Goal: Task Accomplishment & Management: Use online tool/utility

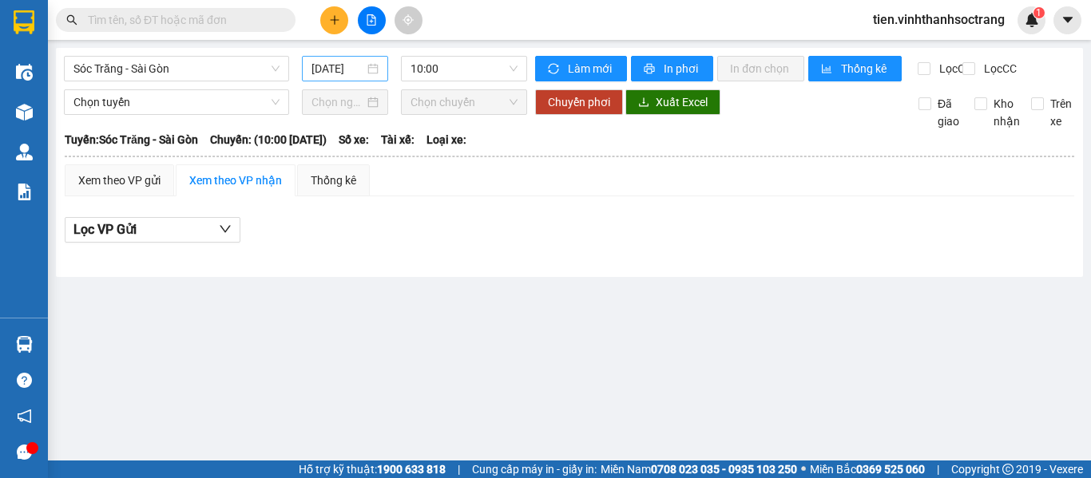
click at [321, 71] on input "[DATE]" at bounding box center [337, 69] width 53 height 18
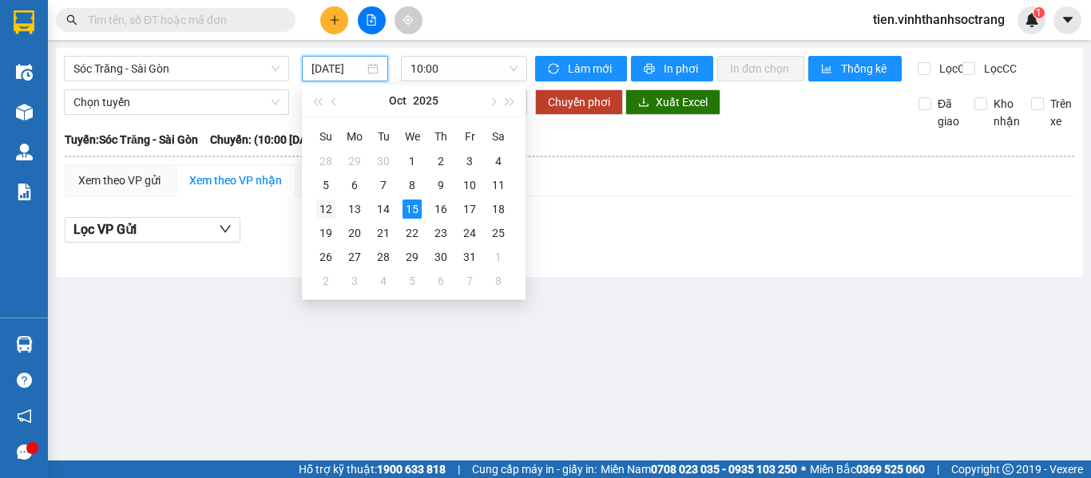
click at [315, 212] on td "12" at bounding box center [325, 209] width 29 height 24
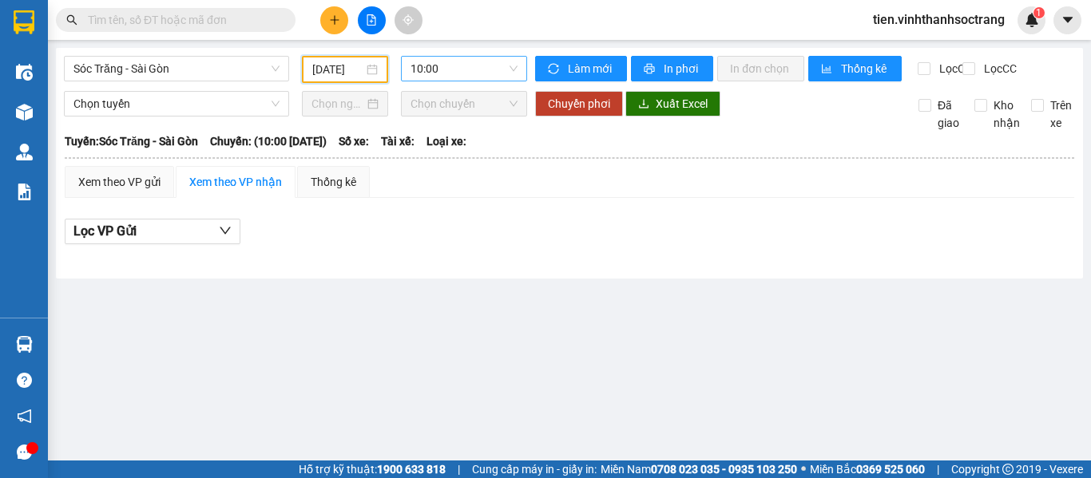
click at [426, 71] on span "10:00" at bounding box center [464, 69] width 107 height 24
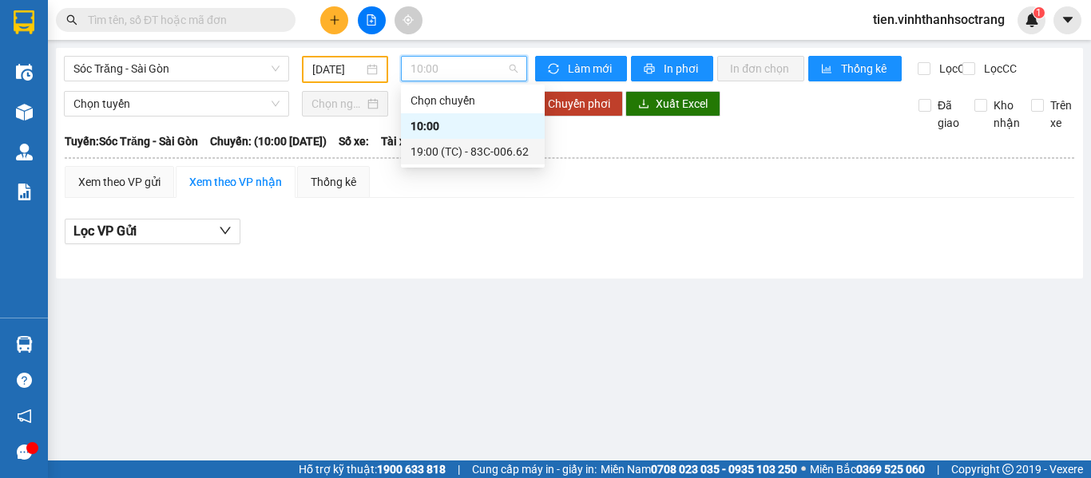
click at [447, 153] on div "19:00 (TC) - 83C-006.62" at bounding box center [473, 152] width 125 height 18
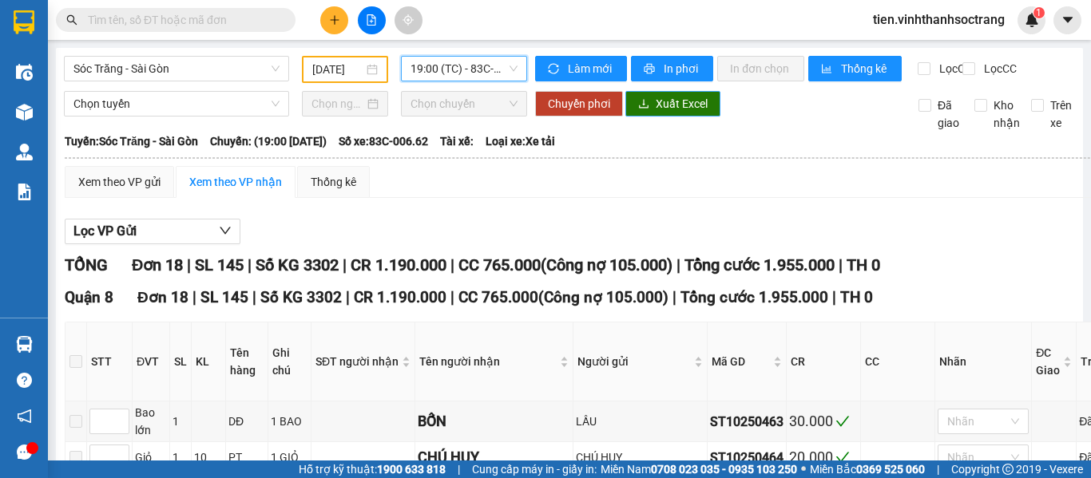
click at [666, 113] on span "Xuất Excel" at bounding box center [682, 104] width 52 height 18
click at [335, 72] on input "[DATE]" at bounding box center [337, 70] width 51 height 18
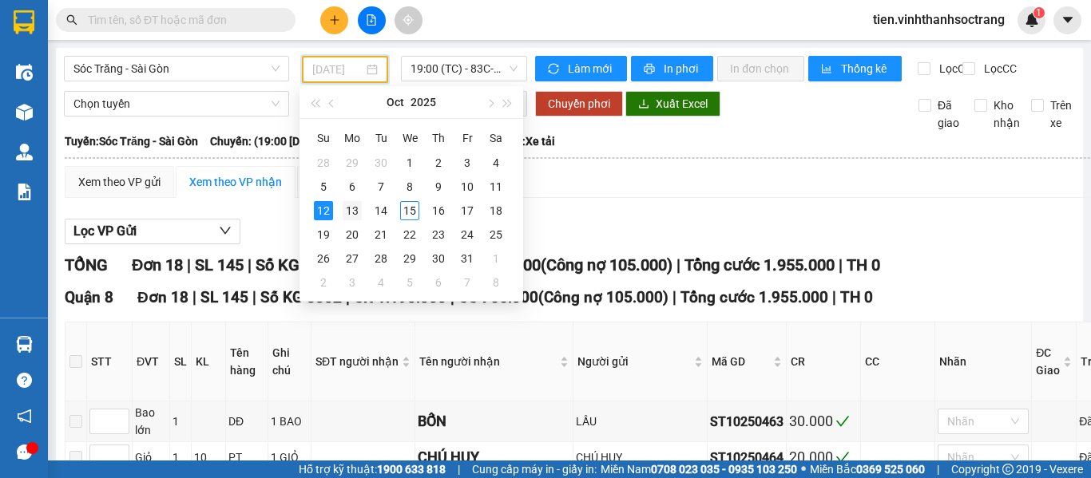
click at [349, 207] on div "13" at bounding box center [352, 210] width 19 height 19
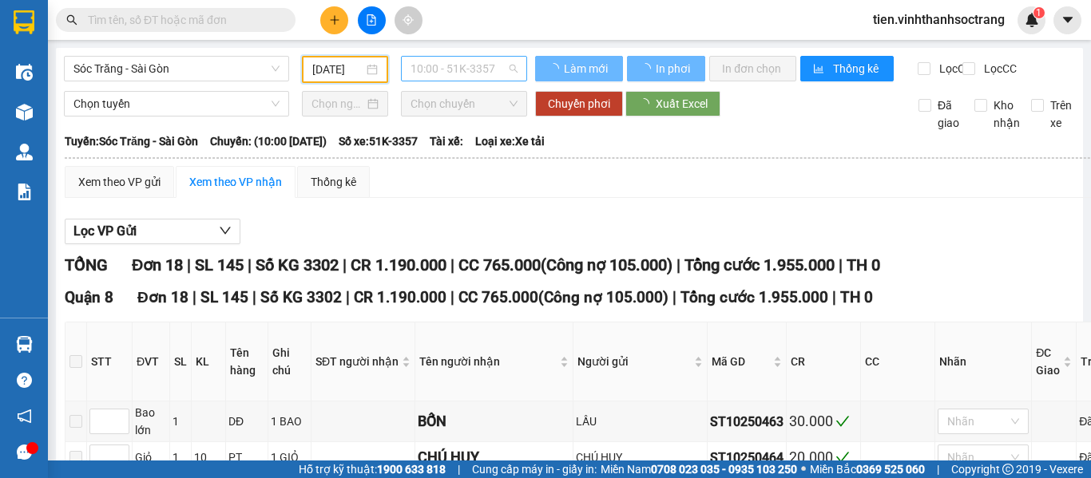
click at [485, 65] on span "10:00 - 51K-3357" at bounding box center [464, 69] width 107 height 24
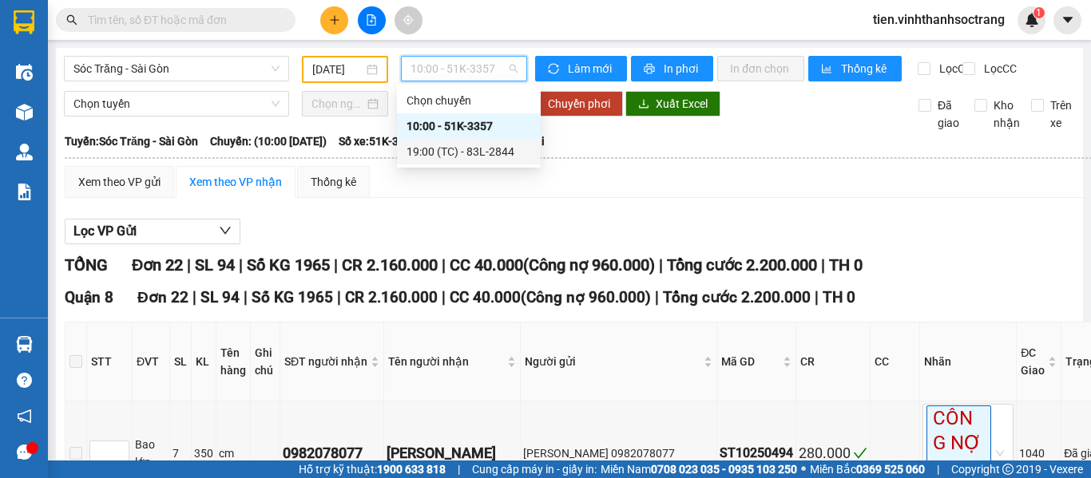
click at [464, 150] on div "19:00 (TC) - 83L-2844" at bounding box center [469, 152] width 125 height 18
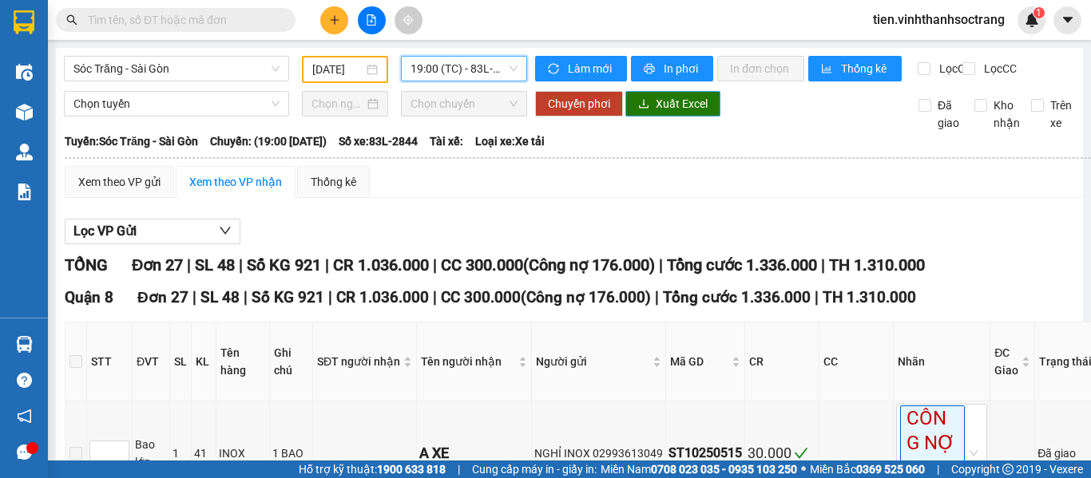
click at [692, 113] on span "Xuất Excel" at bounding box center [682, 104] width 52 height 18
click at [341, 70] on input "[DATE]" at bounding box center [337, 70] width 51 height 18
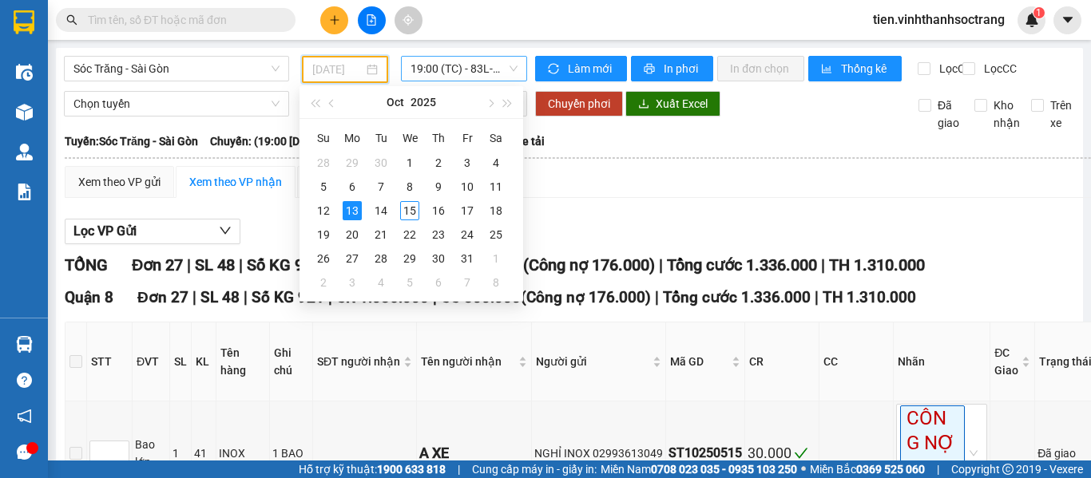
drag, startPoint x: 377, startPoint y: 213, endPoint x: 460, endPoint y: 65, distance: 170.2
click at [379, 213] on div "14" at bounding box center [380, 210] width 19 height 19
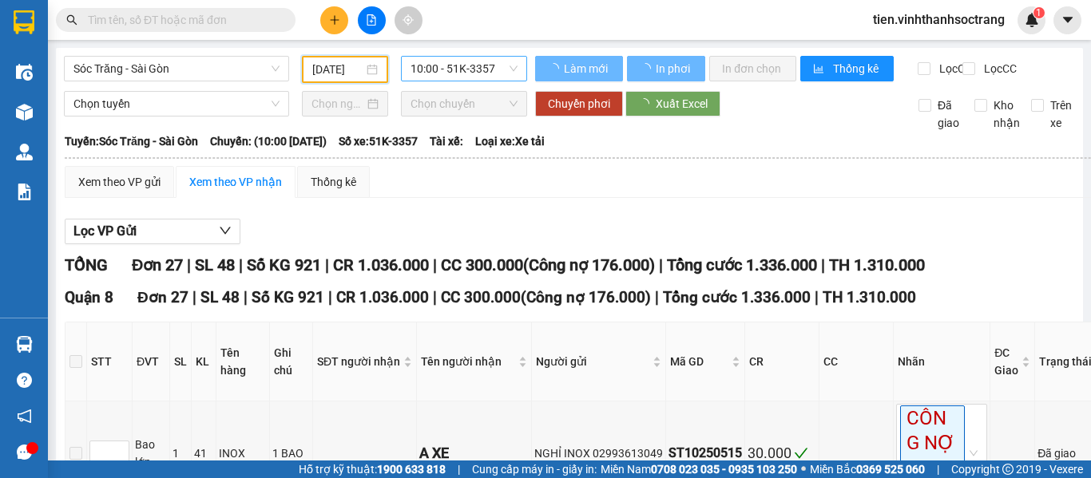
type input "[DATE]"
click at [460, 65] on span "10:00 - 51K-3357" at bounding box center [464, 69] width 107 height 24
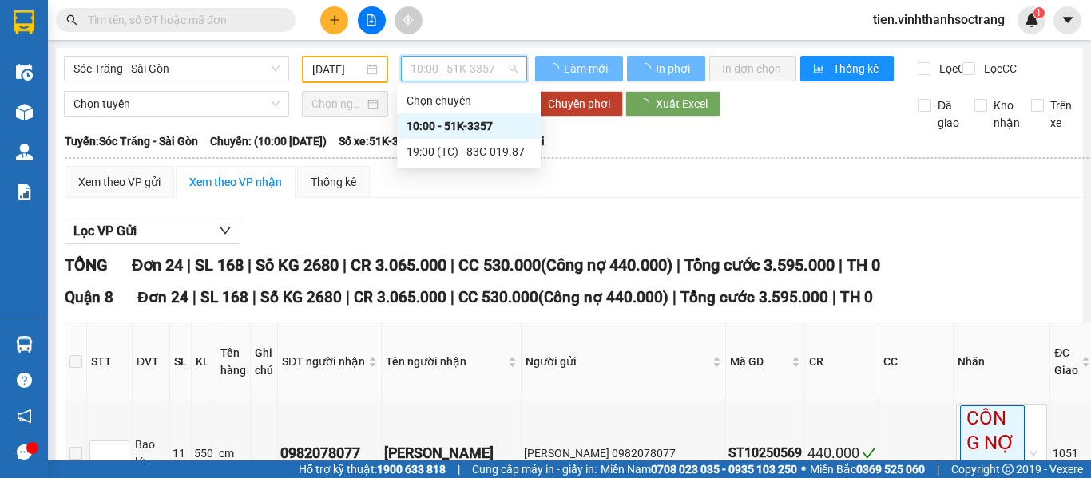
click at [450, 165] on body "Kết quả tìm kiếm ( 0 ) Bộ lọc No Data tien.vinhthanhsoctrang 1 Điều hành xe Kho…" at bounding box center [545, 239] width 1091 height 478
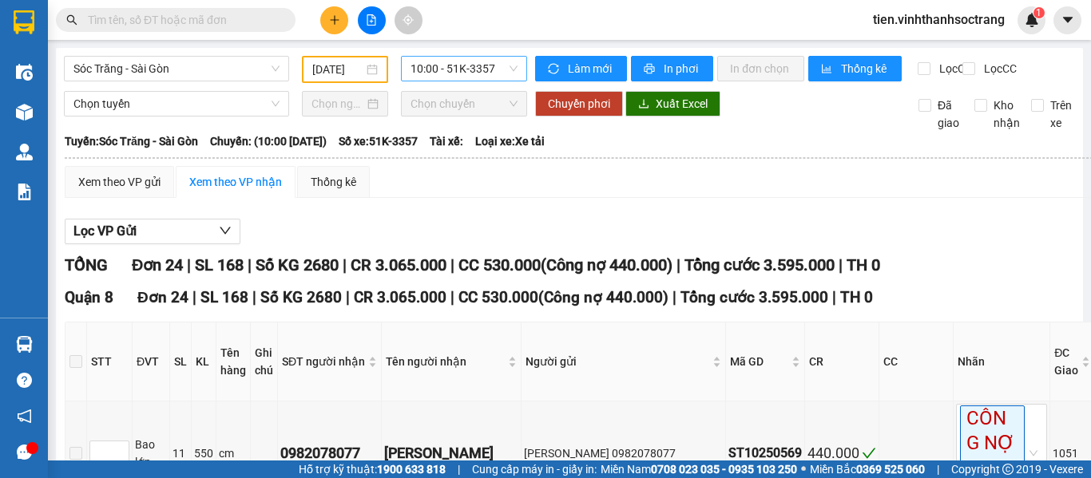
click at [478, 78] on span "10:00 - 51K-3357" at bounding box center [464, 69] width 107 height 24
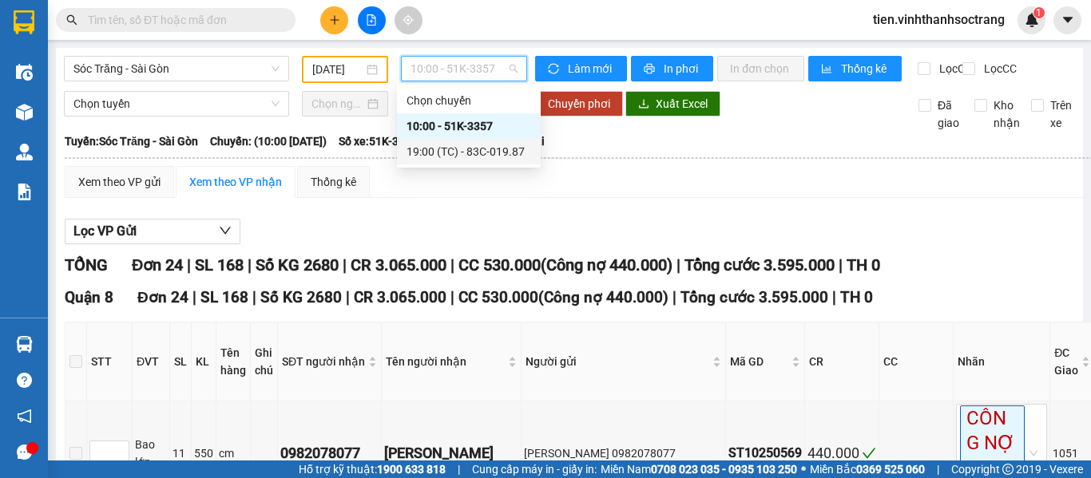
click at [453, 149] on div "19:00 (TC) - 83C-019.87" at bounding box center [469, 152] width 125 height 18
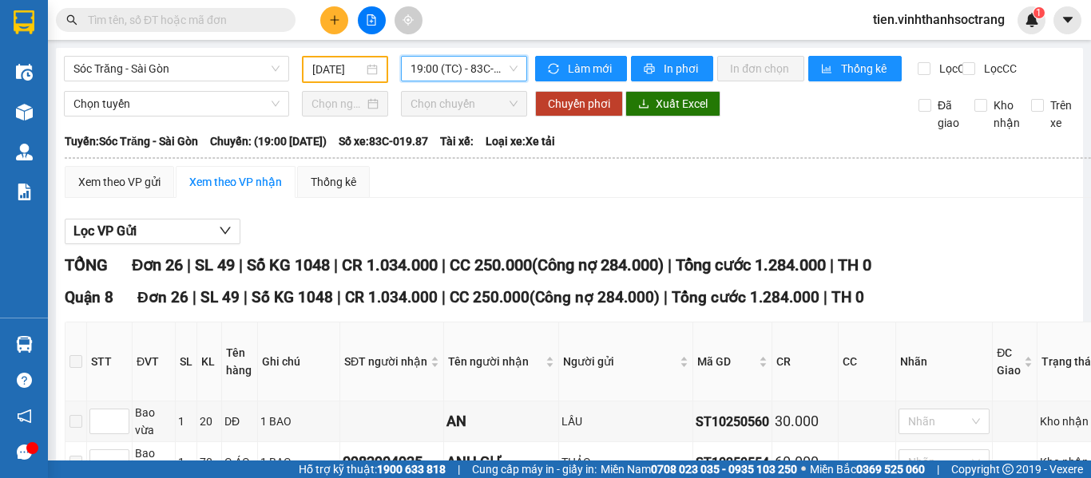
click at [701, 129] on div "Chọn tuyến Chọn chuyến Chuyển phơi Xuất Excel Đã giao Kho nhận Trên xe" at bounding box center [569, 111] width 1011 height 41
click at [658, 110] on span "Xuất Excel" at bounding box center [682, 104] width 52 height 18
click at [204, 76] on span "Sóc Trăng - Sài Gòn" at bounding box center [176, 69] width 206 height 24
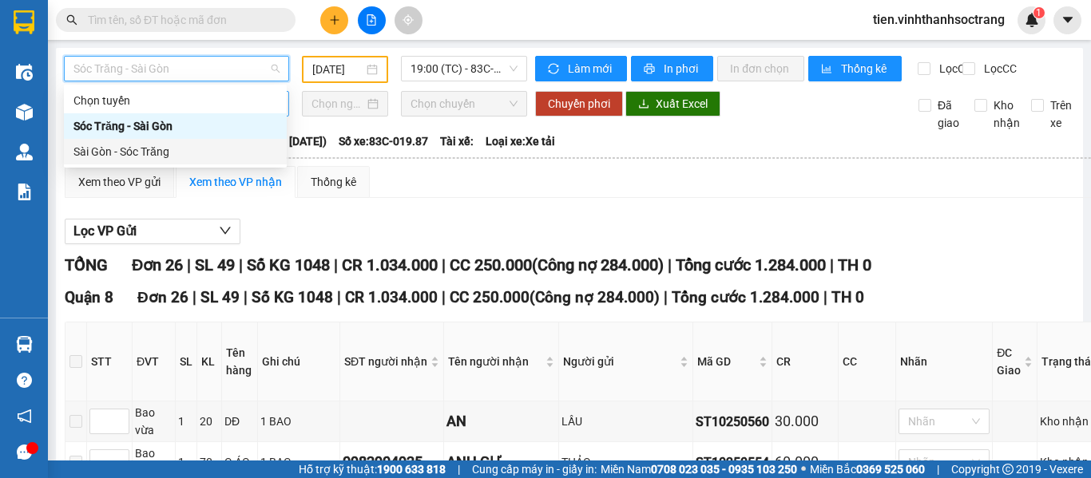
drag, startPoint x: 141, startPoint y: 149, endPoint x: 230, endPoint y: 117, distance: 94.5
click at [141, 149] on div "Sài Gòn - Sóc Trăng" at bounding box center [175, 152] width 204 height 18
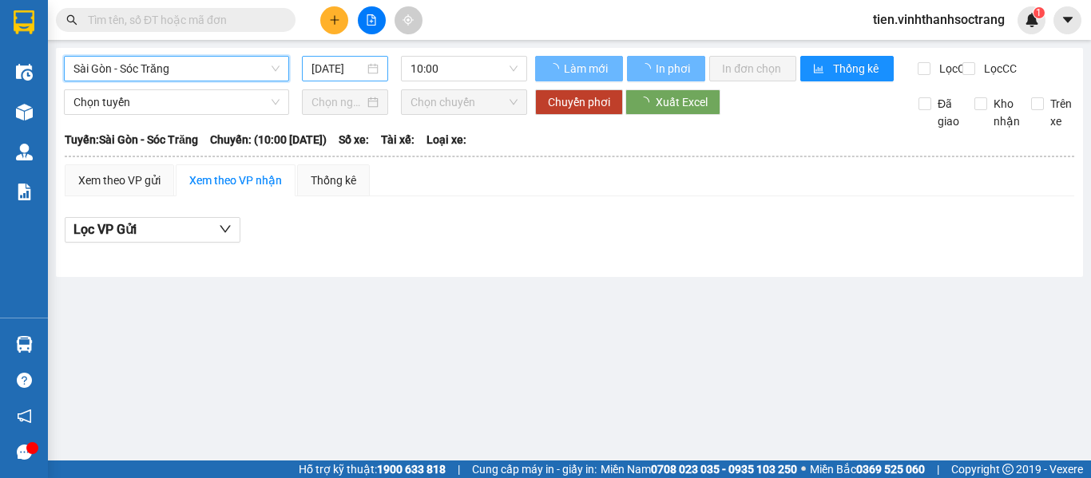
click at [351, 72] on input "[DATE]" at bounding box center [337, 69] width 53 height 18
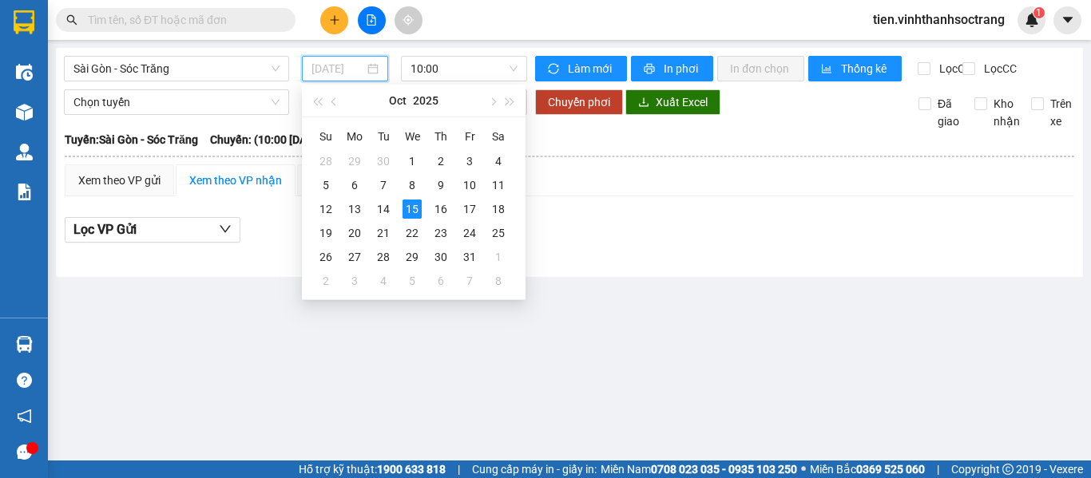
drag, startPoint x: 328, startPoint y: 212, endPoint x: 488, endPoint y: 91, distance: 200.1
click at [328, 210] on div "12" at bounding box center [325, 209] width 19 height 19
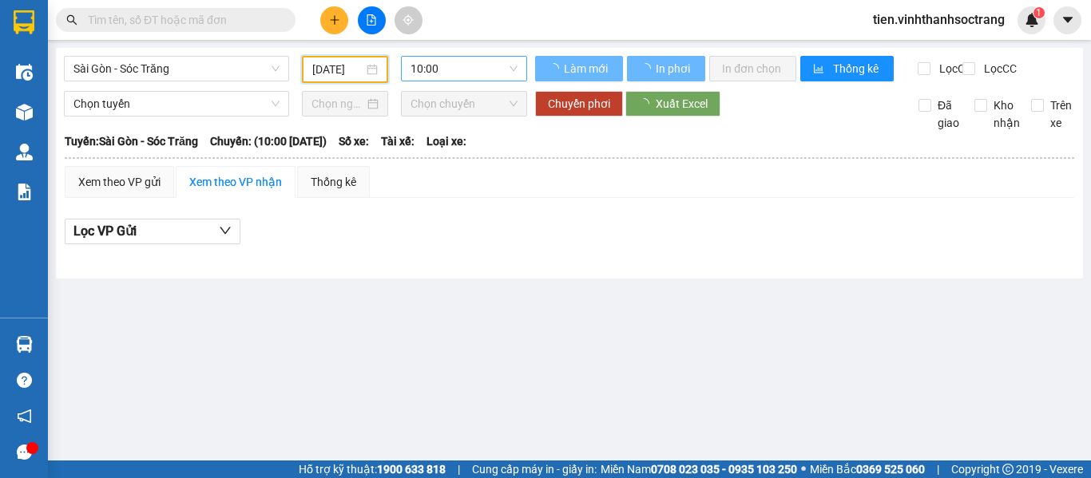
click at [498, 67] on span "10:00" at bounding box center [464, 69] width 107 height 24
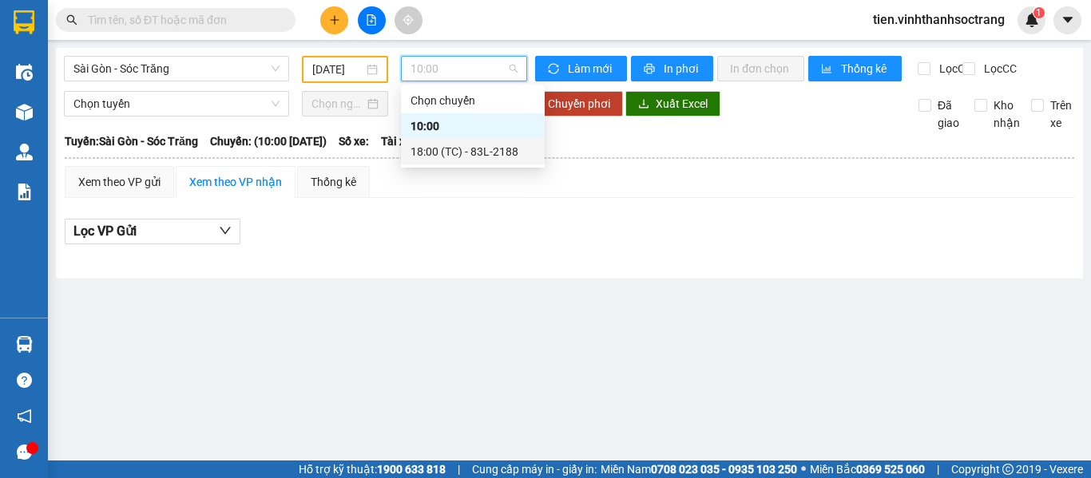
click at [482, 152] on div "18:00 (TC) - 83L-2188" at bounding box center [473, 152] width 125 height 18
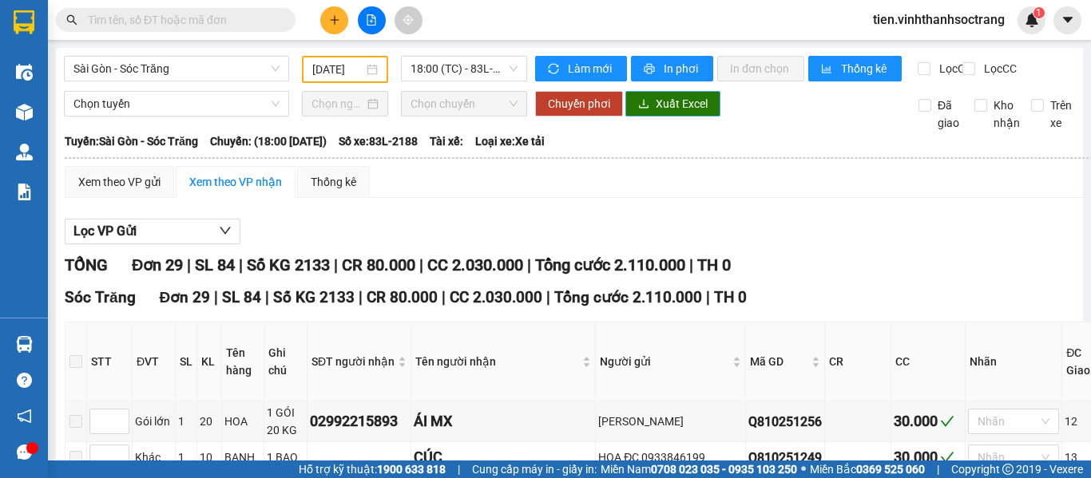
click at [666, 113] on span "Xuất Excel" at bounding box center [682, 104] width 52 height 18
click at [222, 68] on span "Sài Gòn - Sóc Trăng" at bounding box center [176, 69] width 206 height 24
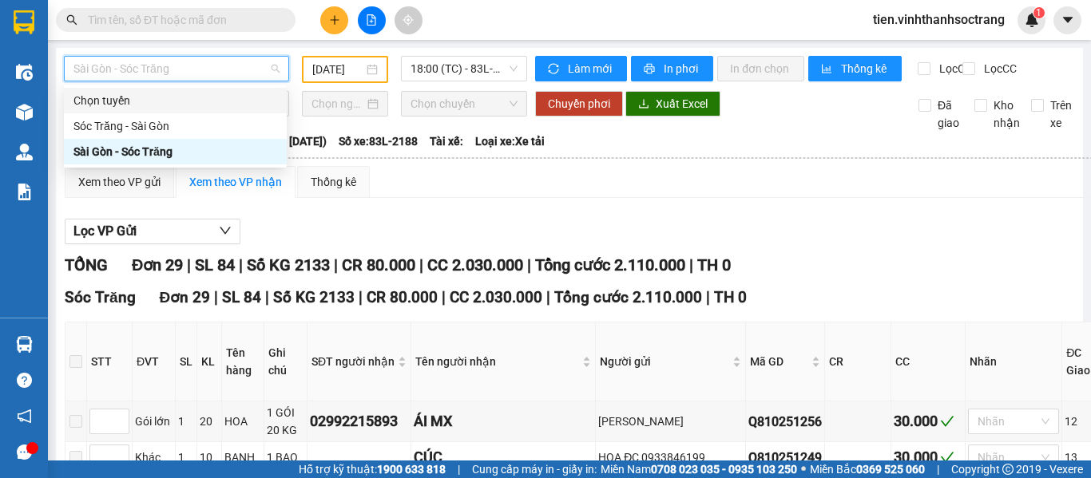
click at [325, 73] on input "[DATE]" at bounding box center [337, 70] width 51 height 18
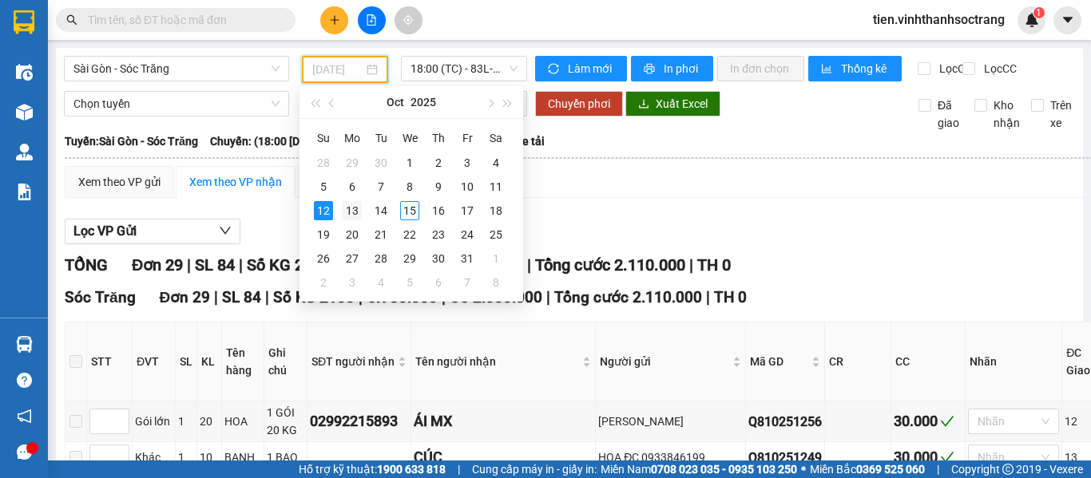
click at [355, 206] on div "13" at bounding box center [352, 210] width 19 height 19
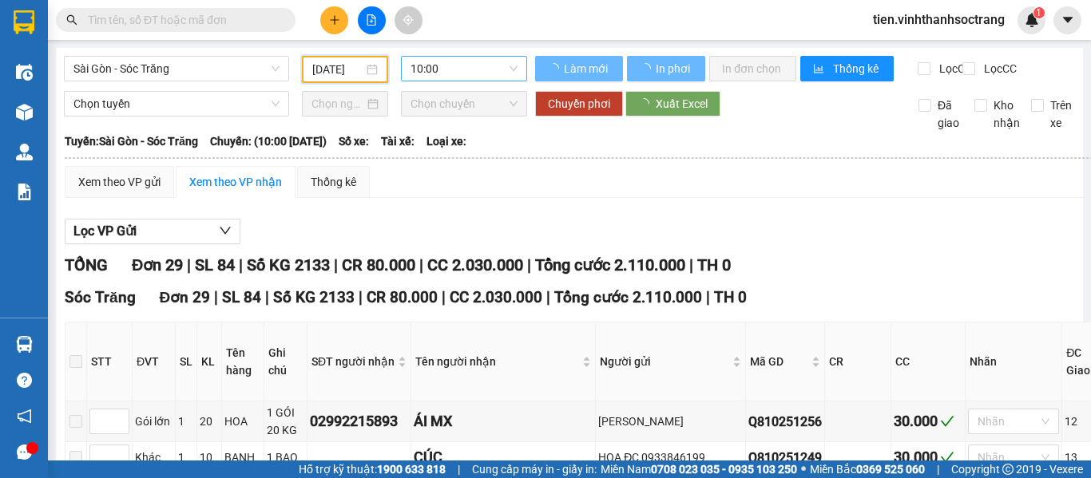
click at [451, 69] on span "10:00" at bounding box center [464, 69] width 107 height 24
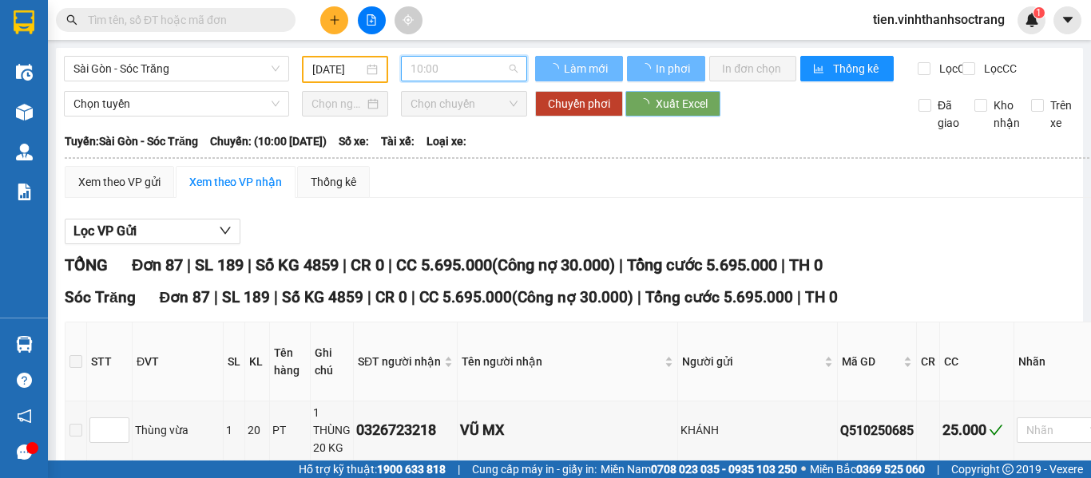
click at [660, 113] on span "Xuất Excel" at bounding box center [682, 104] width 52 height 18
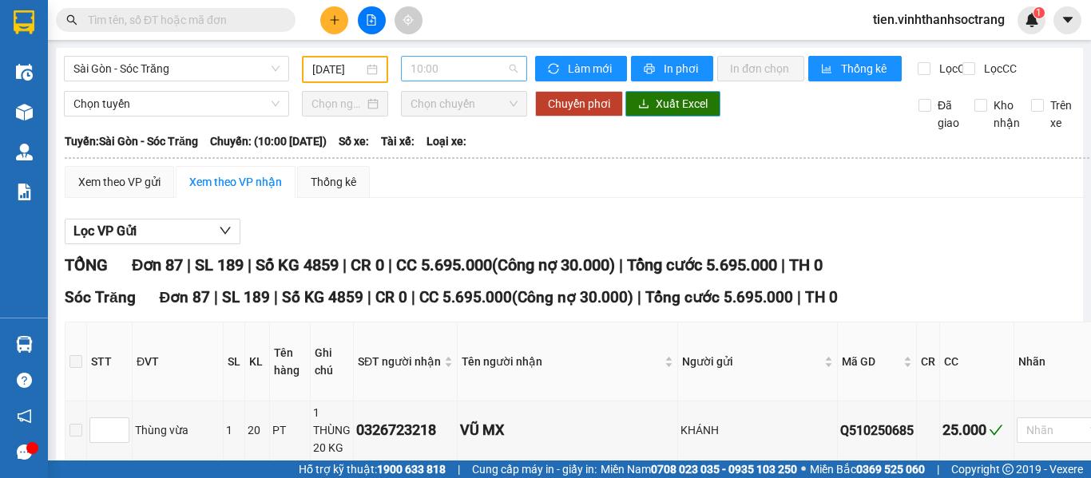
click at [431, 65] on span "10:00" at bounding box center [464, 69] width 107 height 24
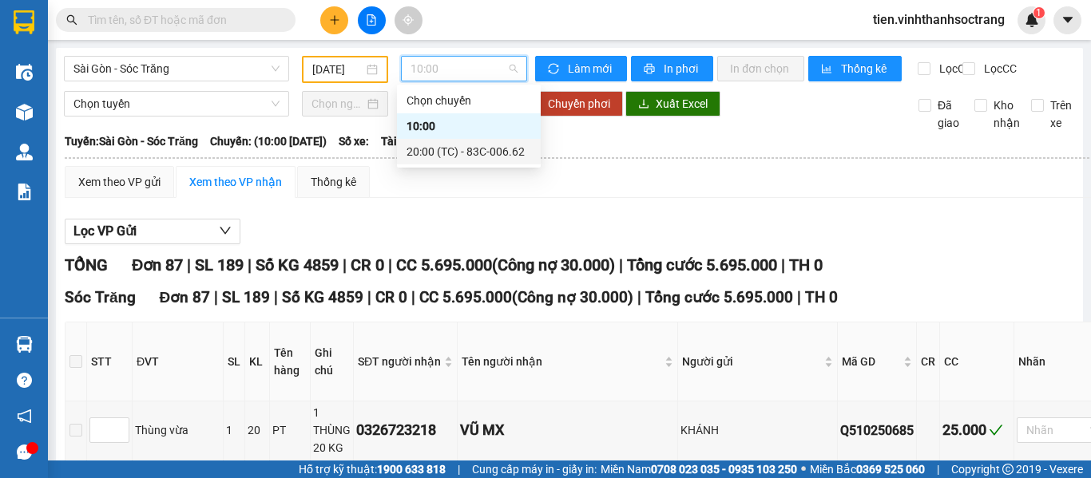
click at [459, 159] on div "20:00 (TC) - 83C-006.62" at bounding box center [469, 152] width 125 height 18
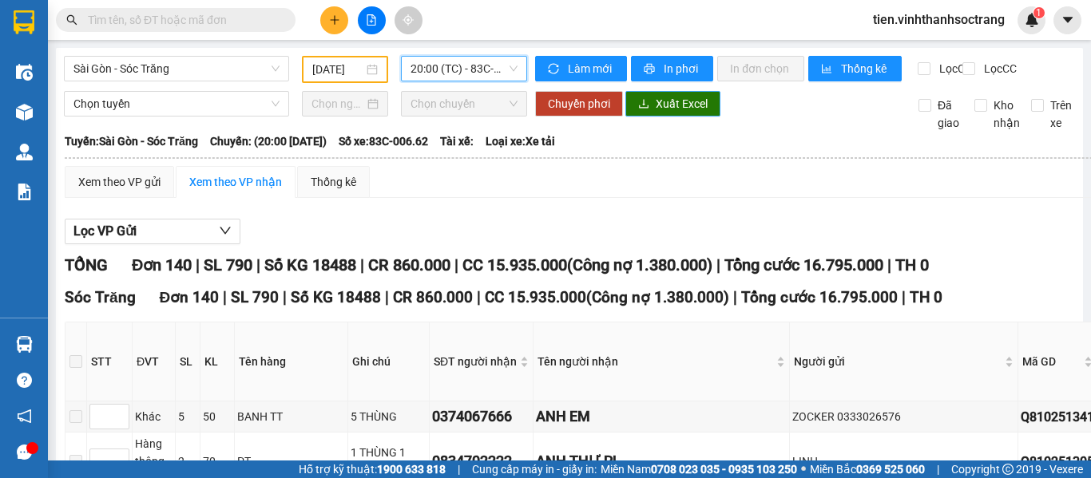
click at [678, 113] on span "Xuất Excel" at bounding box center [682, 104] width 52 height 18
click at [290, 63] on div "Sài Gòn - Sóc Trăng" at bounding box center [177, 69] width 238 height 27
click at [320, 65] on input "[DATE]" at bounding box center [337, 70] width 51 height 18
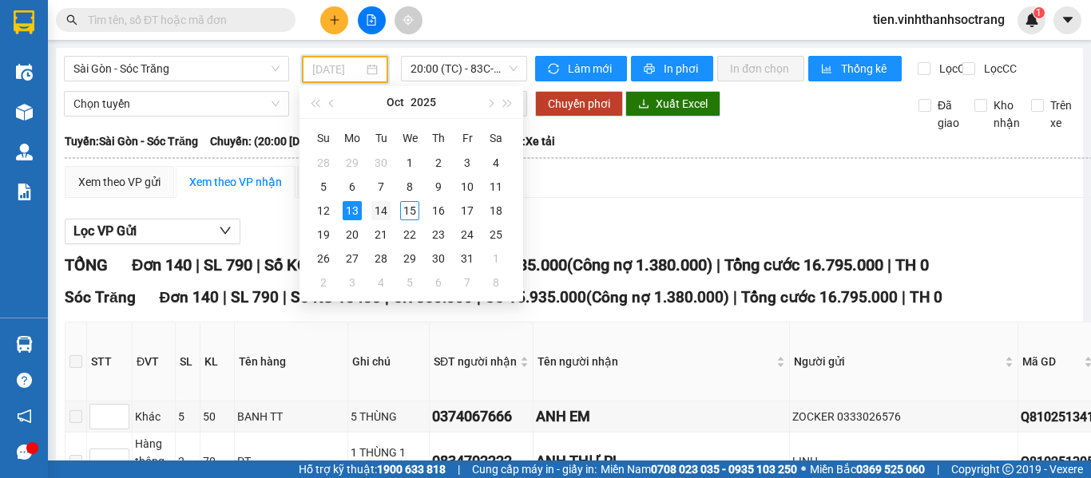
click at [378, 204] on div "14" at bounding box center [380, 210] width 19 height 19
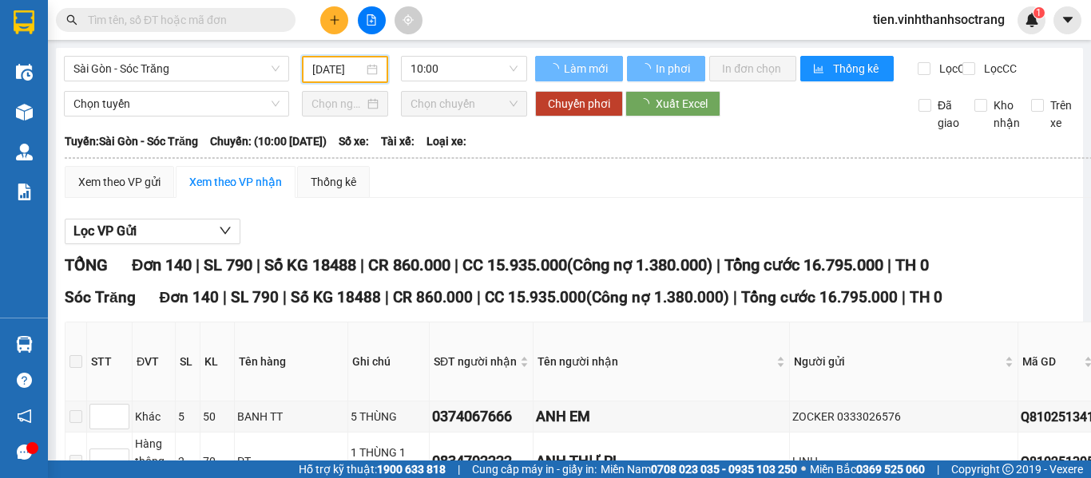
type input "[DATE]"
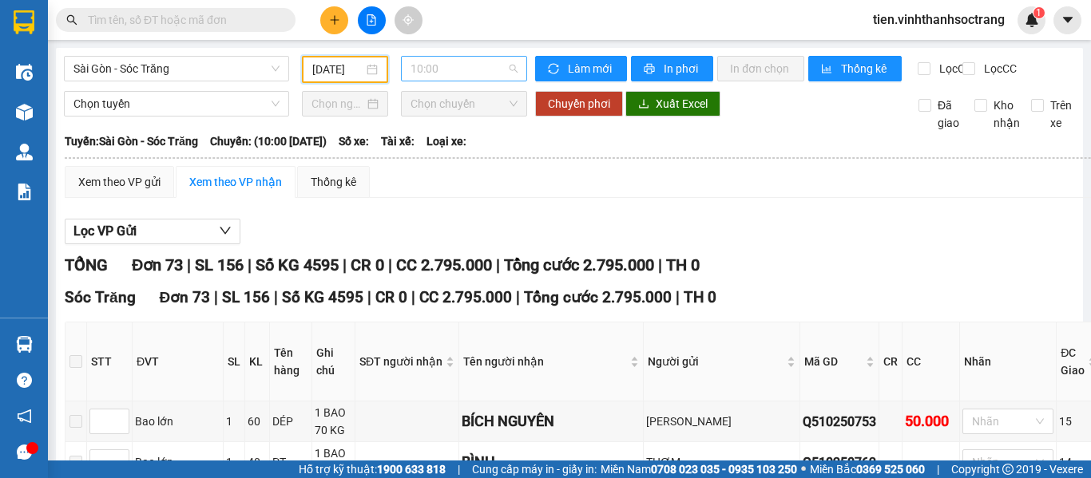
click at [475, 58] on span "10:00" at bounding box center [464, 69] width 107 height 24
click at [665, 113] on span "Xuất Excel" at bounding box center [682, 104] width 52 height 18
click at [474, 75] on span "10:00" at bounding box center [464, 69] width 107 height 24
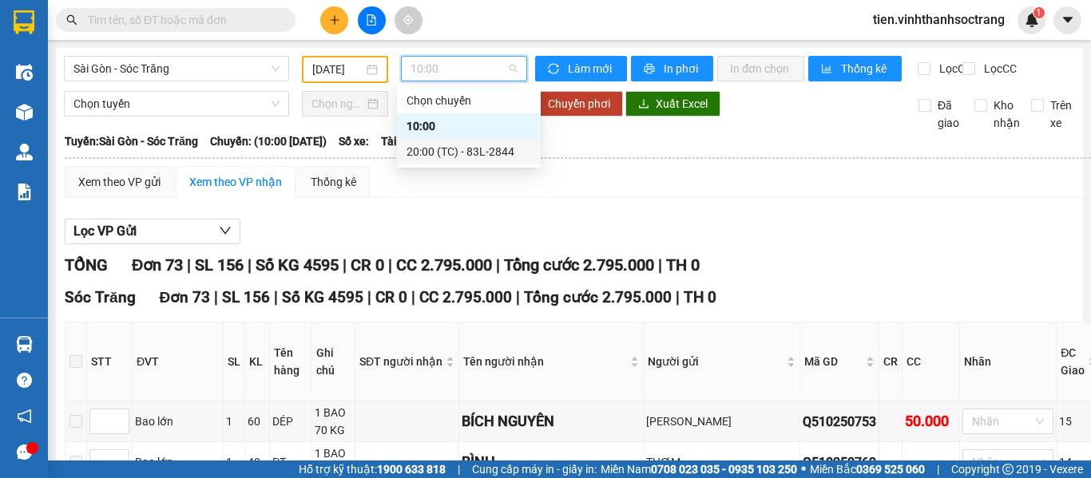
click at [447, 157] on div "20:00 (TC) - 83L-2844" at bounding box center [469, 152] width 125 height 18
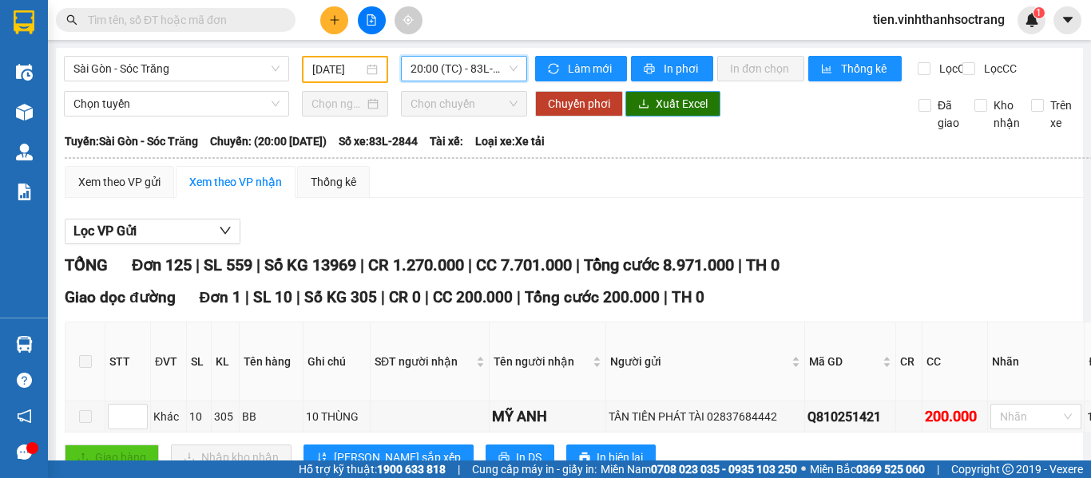
click at [649, 117] on button "Xuất Excel" at bounding box center [672, 104] width 95 height 26
